Goal: Information Seeking & Learning: Understand process/instructions

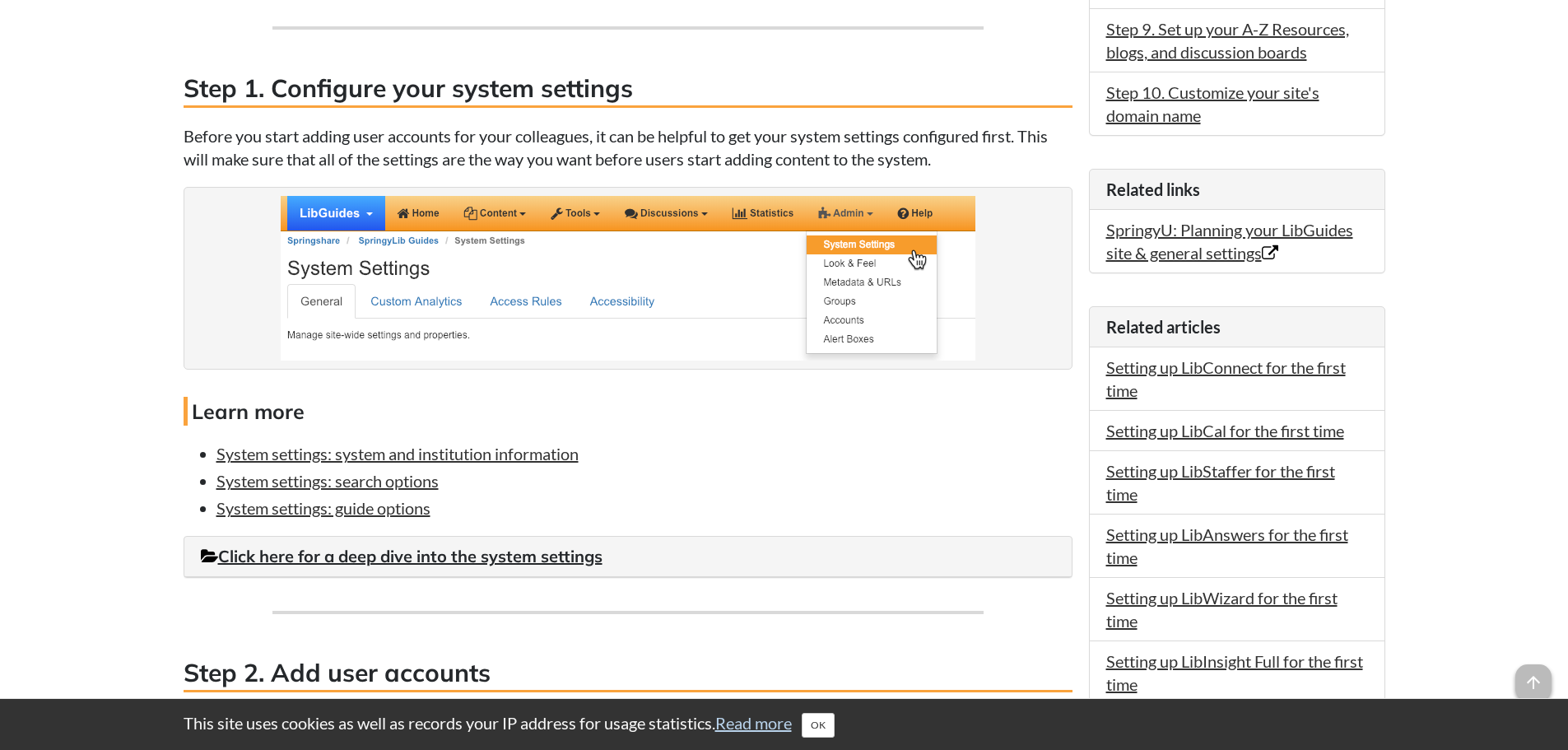
scroll to position [905, 0]
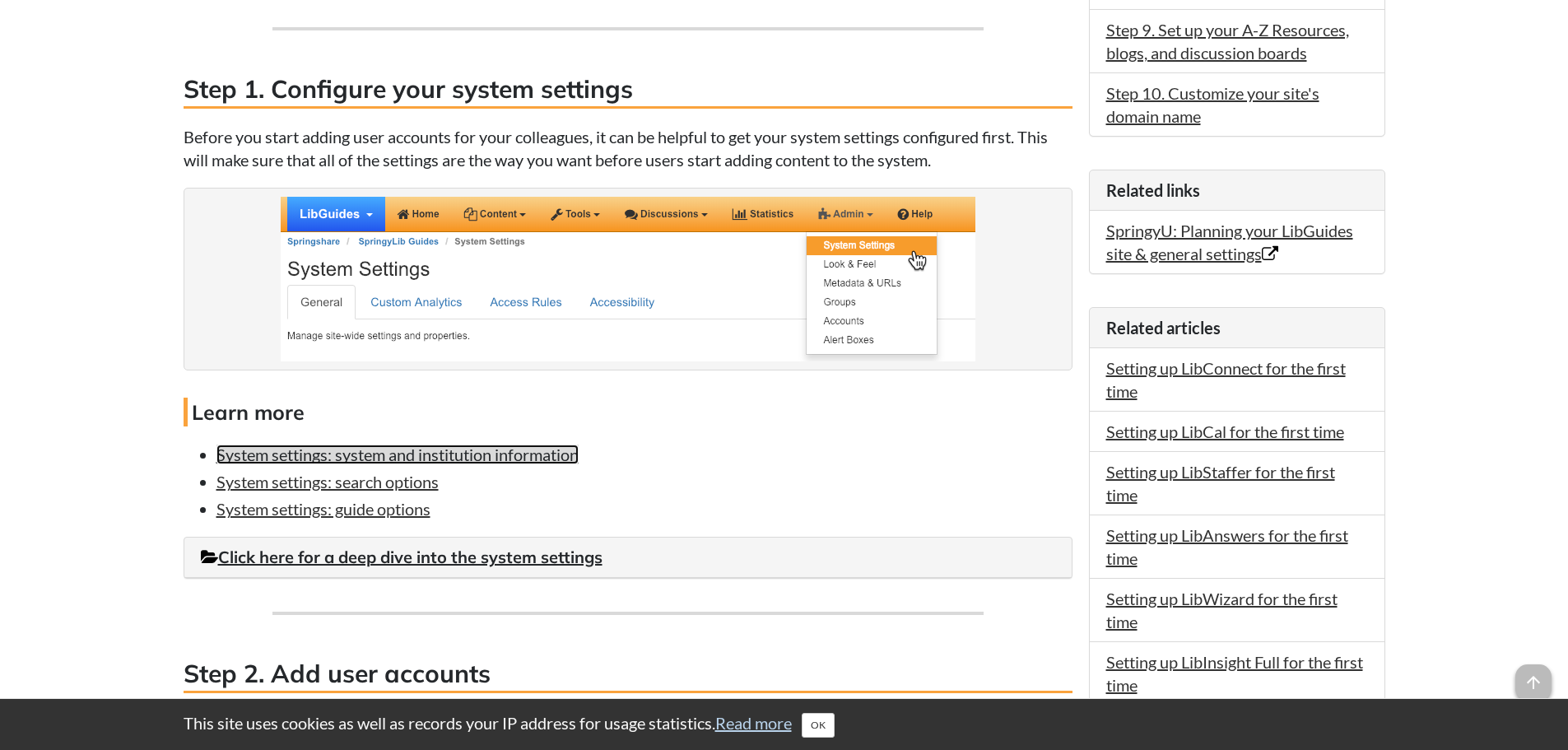
click at [486, 456] on link "System settings: system and institution information" at bounding box center [397, 454] width 362 height 20
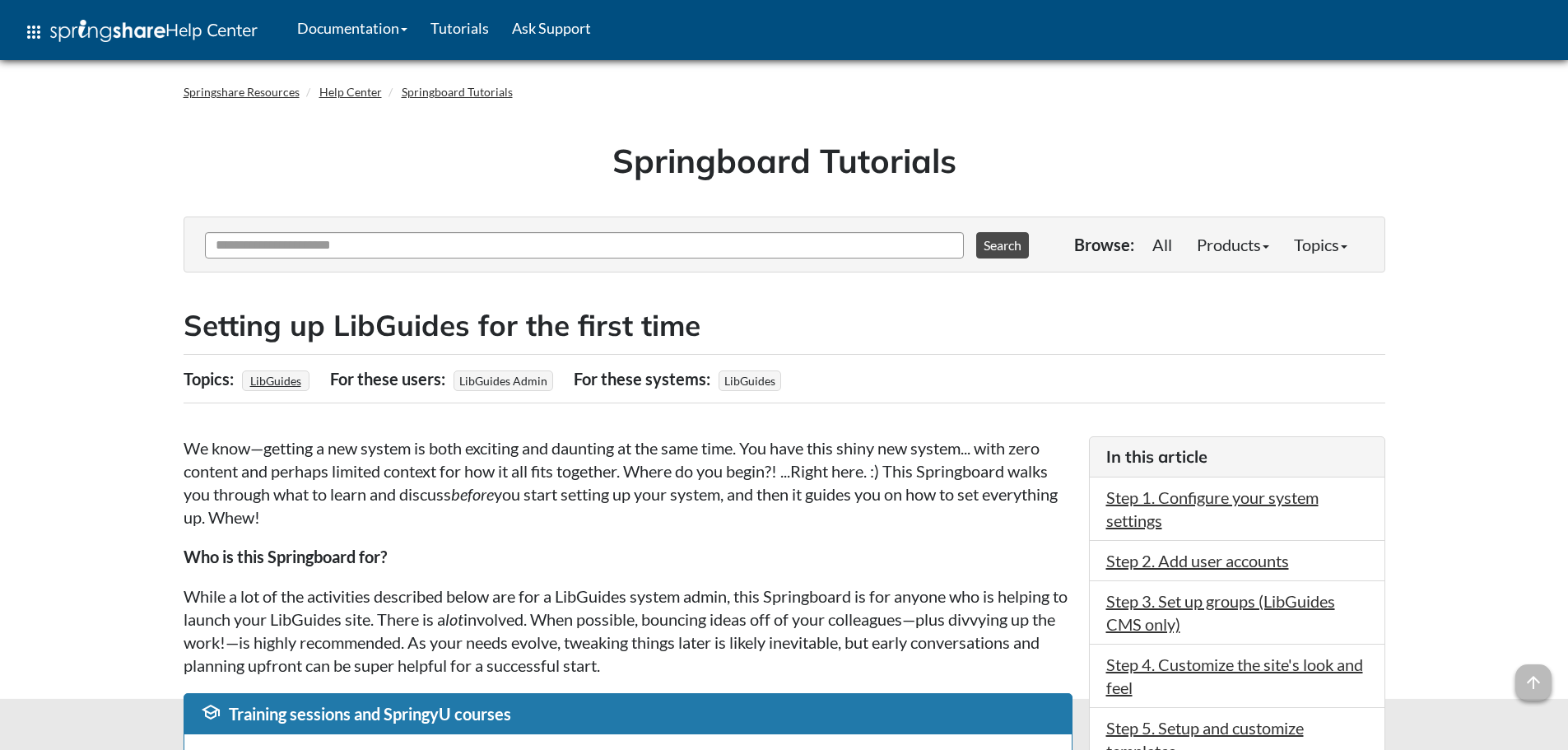
scroll to position [905, 0]
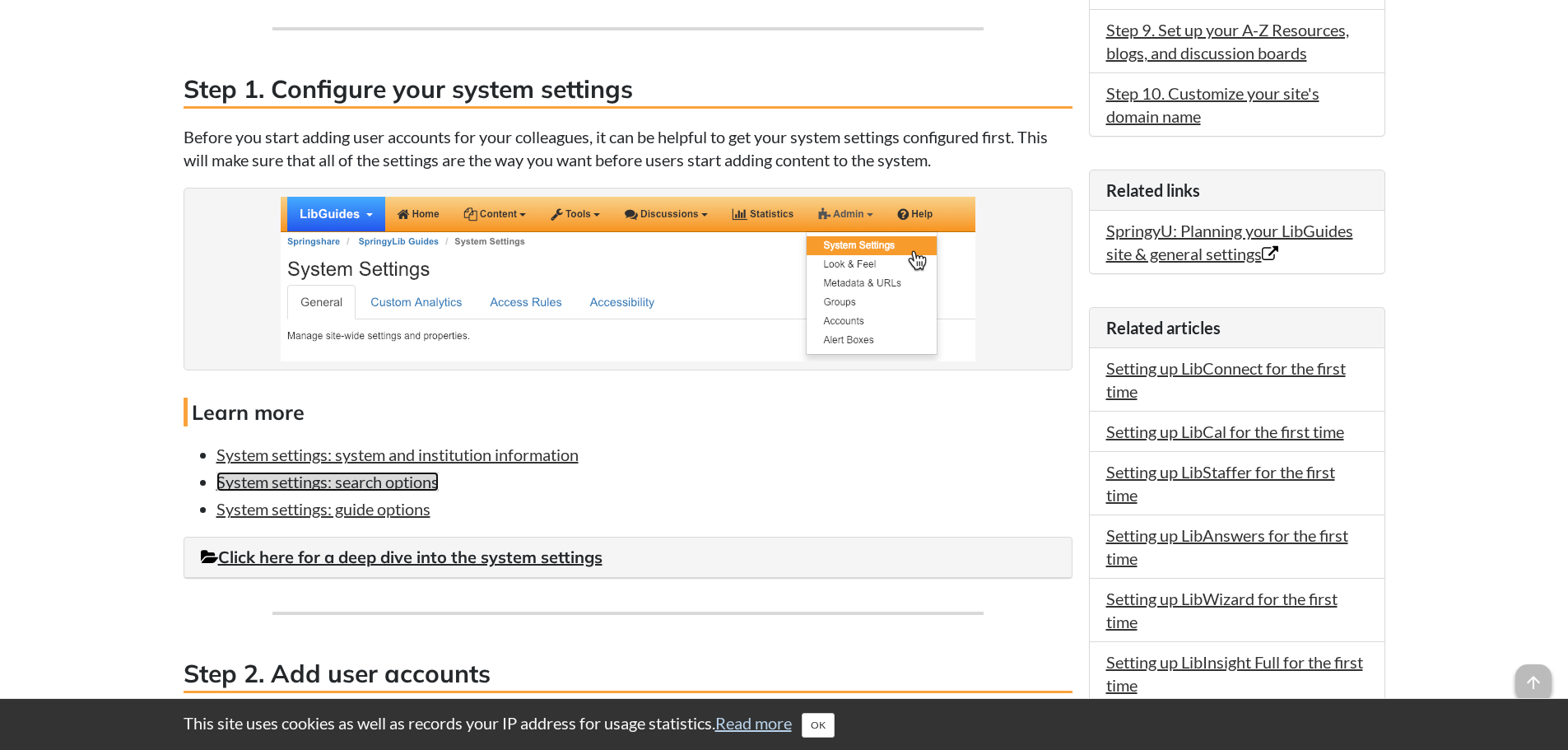
click at [333, 487] on link "System settings: search options" at bounding box center [327, 481] width 222 height 20
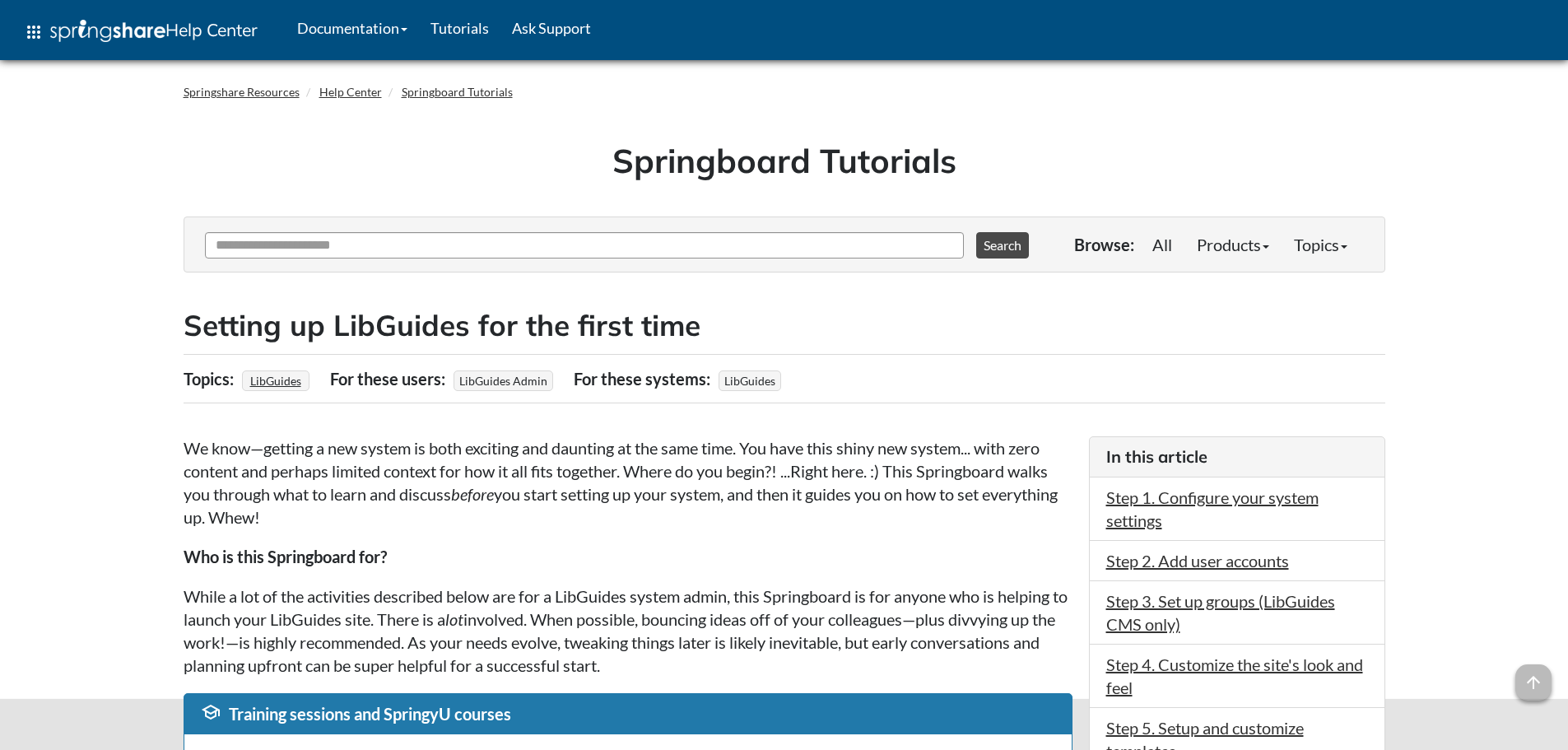
scroll to position [905, 0]
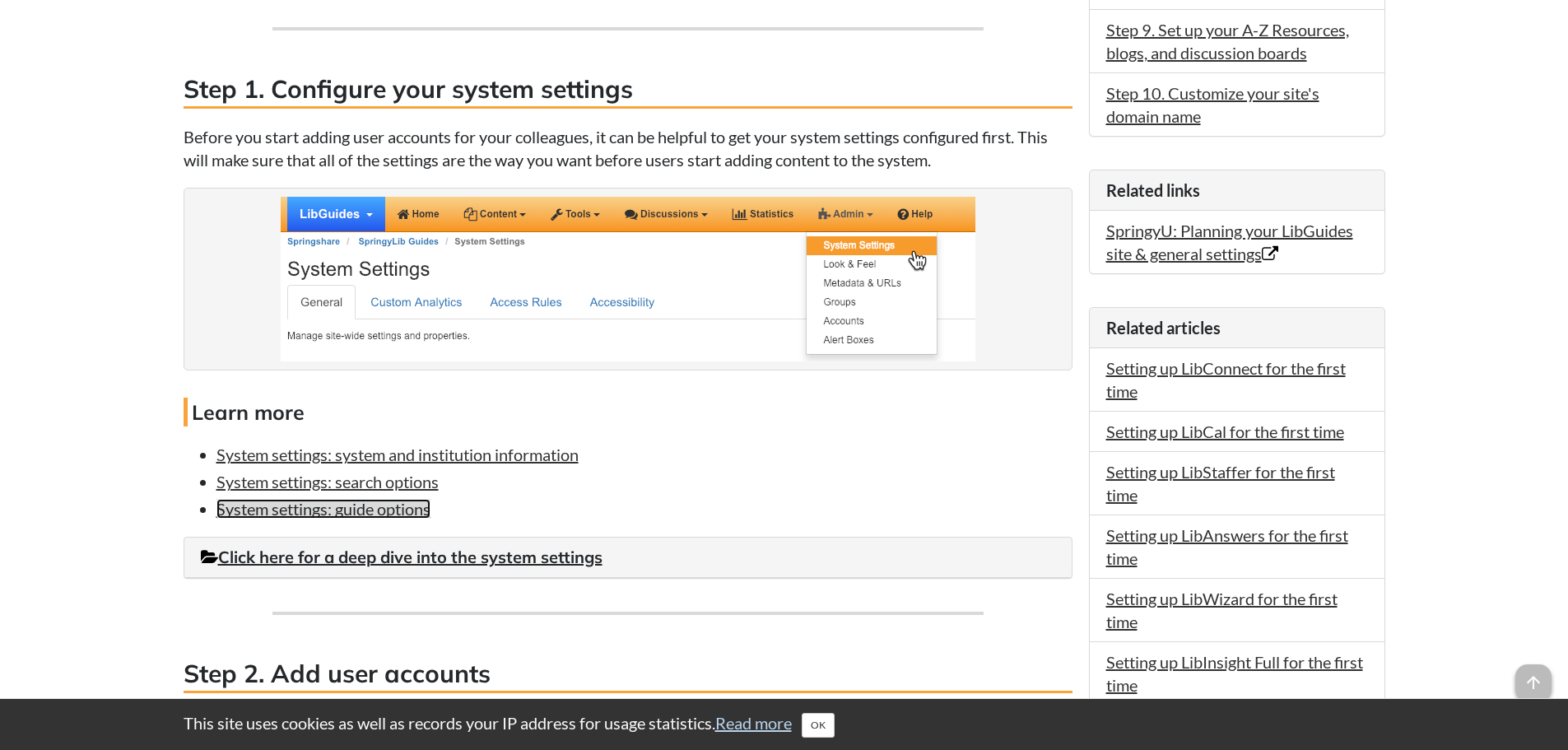
click at [344, 513] on link "System settings: guide options" at bounding box center [323, 508] width 214 height 20
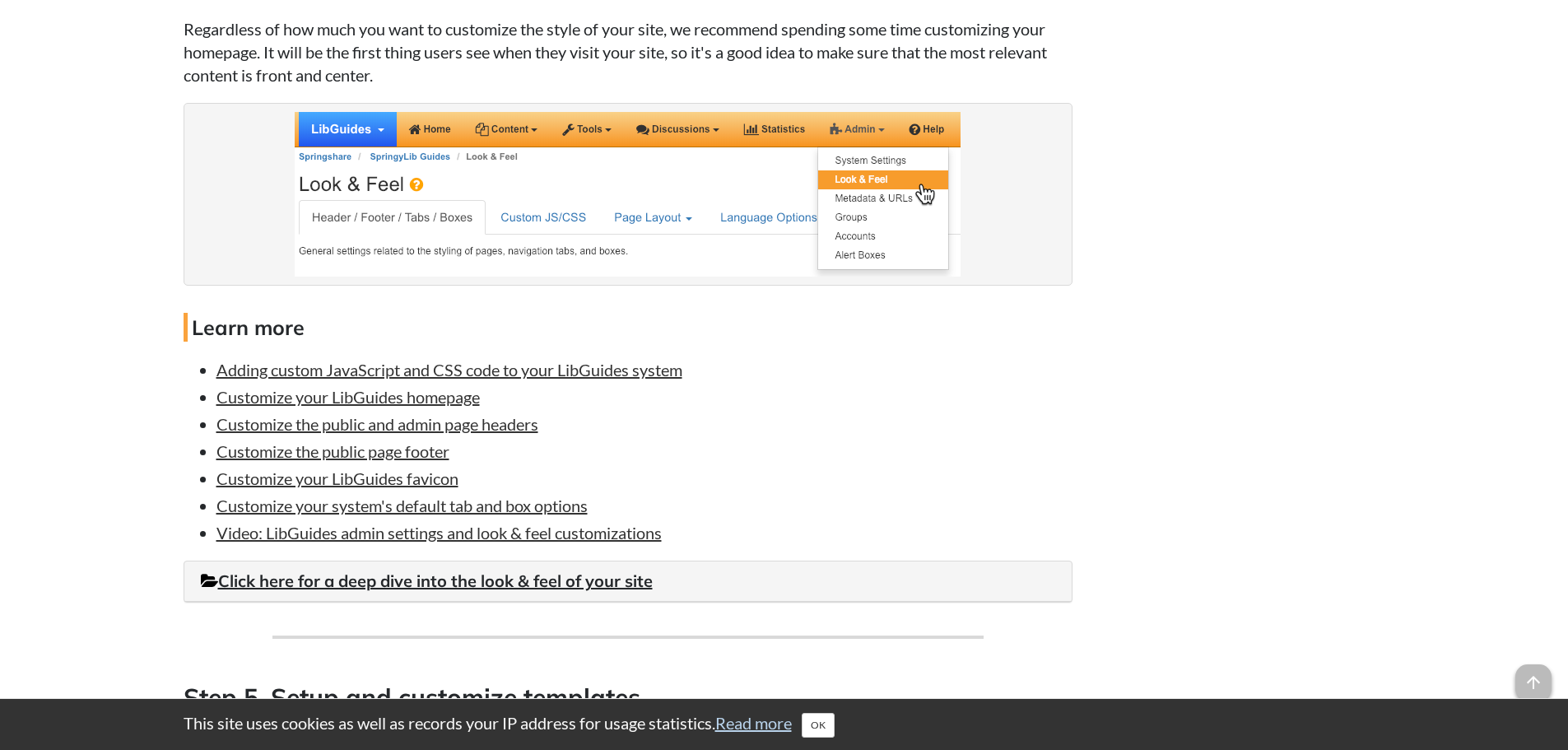
scroll to position [3045, 0]
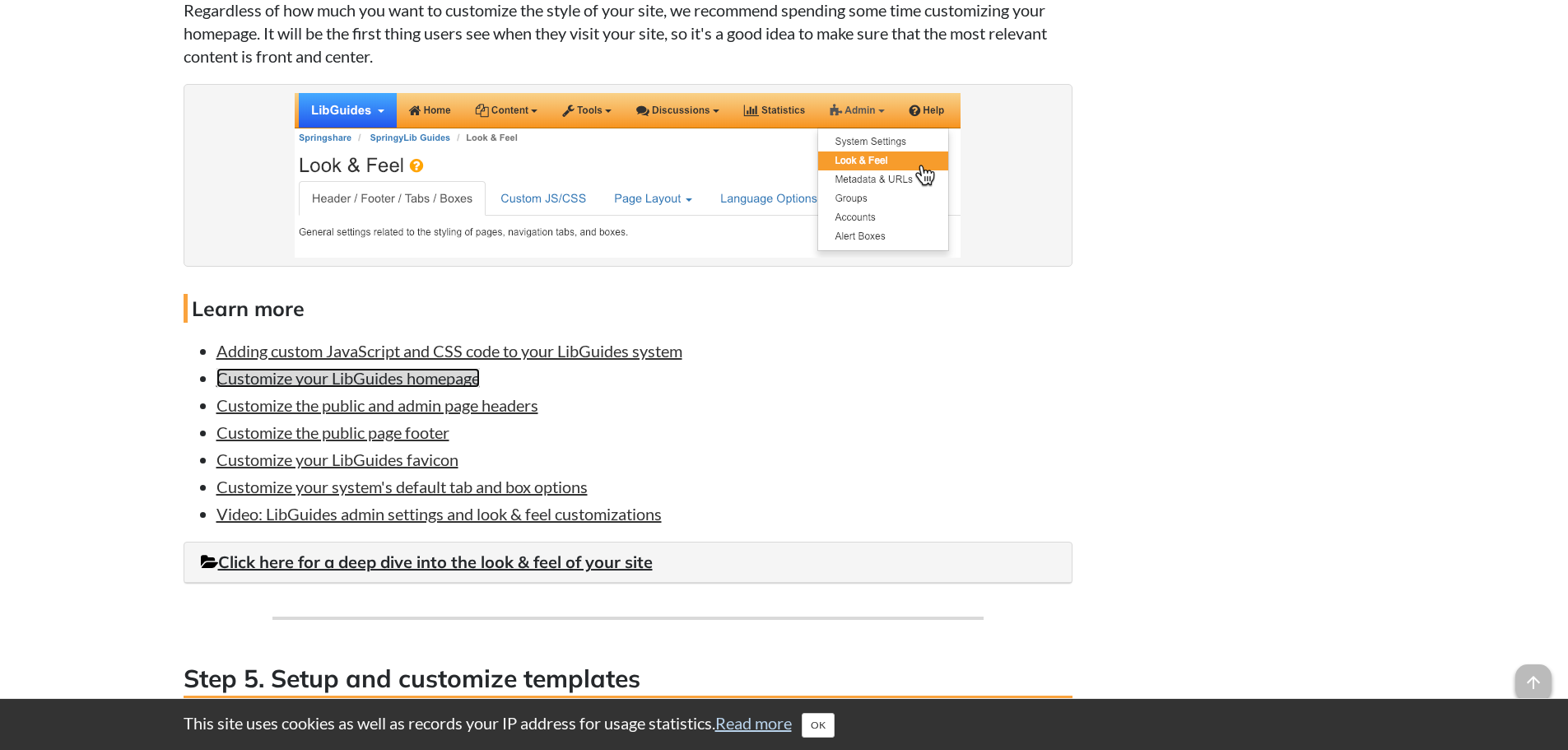
click at [384, 375] on link "Customize your LibGuides homepage" at bounding box center [347, 377] width 263 height 20
